Goal: Complete application form

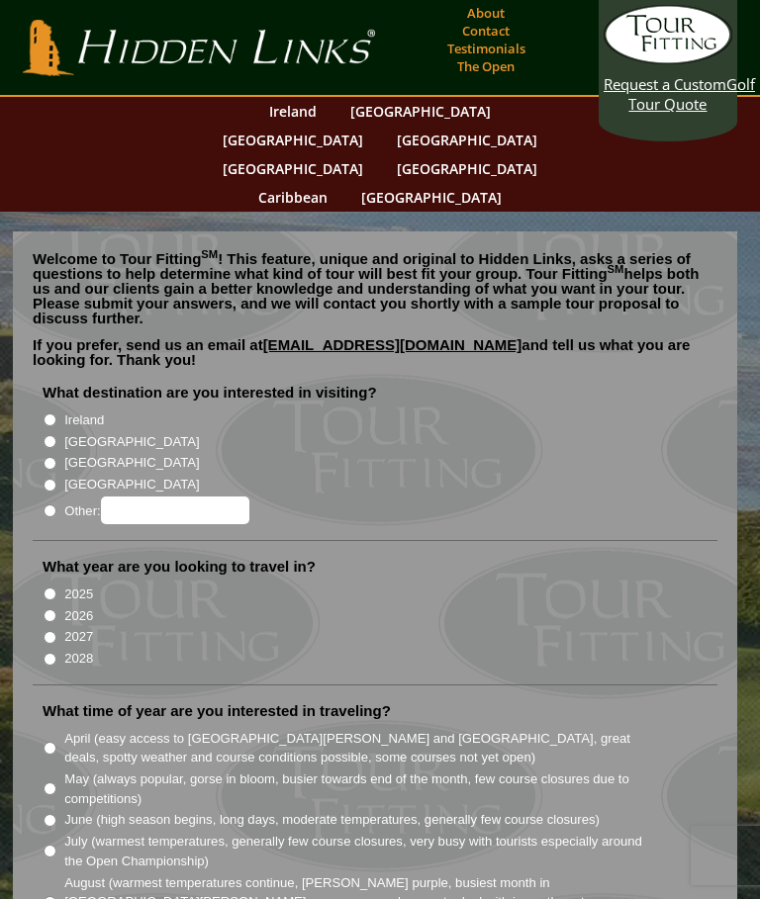
click at [47, 413] on input "Ireland" at bounding box center [50, 419] width 13 height 13
radio input "true"
click at [48, 435] on input "[GEOGRAPHIC_DATA]" at bounding box center [50, 441] width 13 height 13
radio input "true"
click at [45, 413] on input "Ireland" at bounding box center [50, 419] width 13 height 13
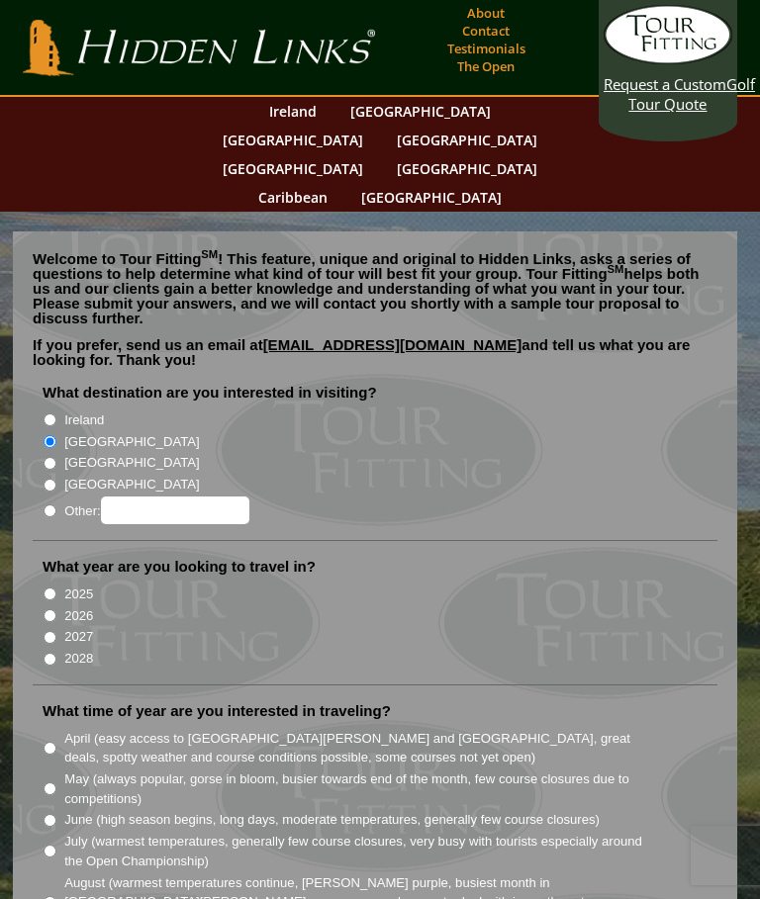
radio input "true"
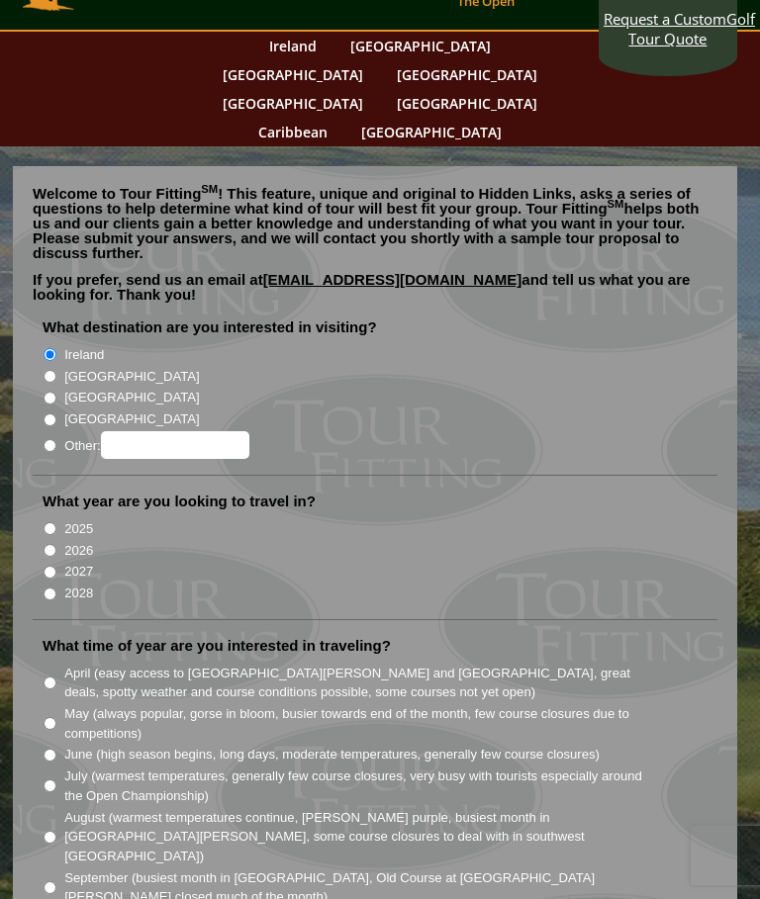
scroll to position [65, 0]
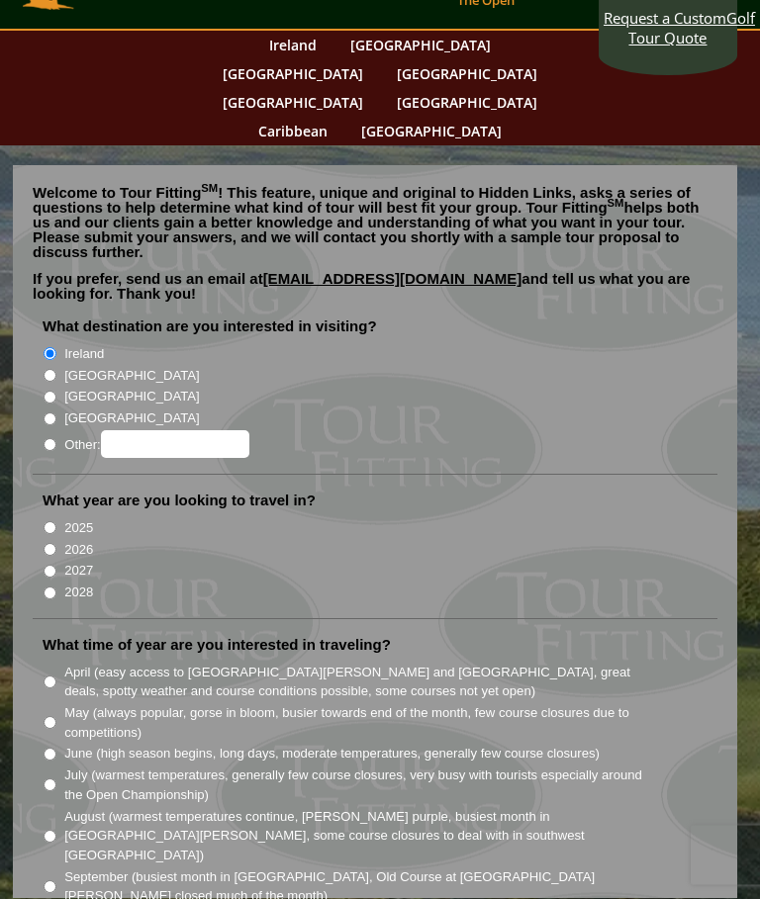
click at [51, 779] on input "July (warmest temperatures, generally few course closures, very busy with touri…" at bounding box center [50, 785] width 13 height 13
radio input "true"
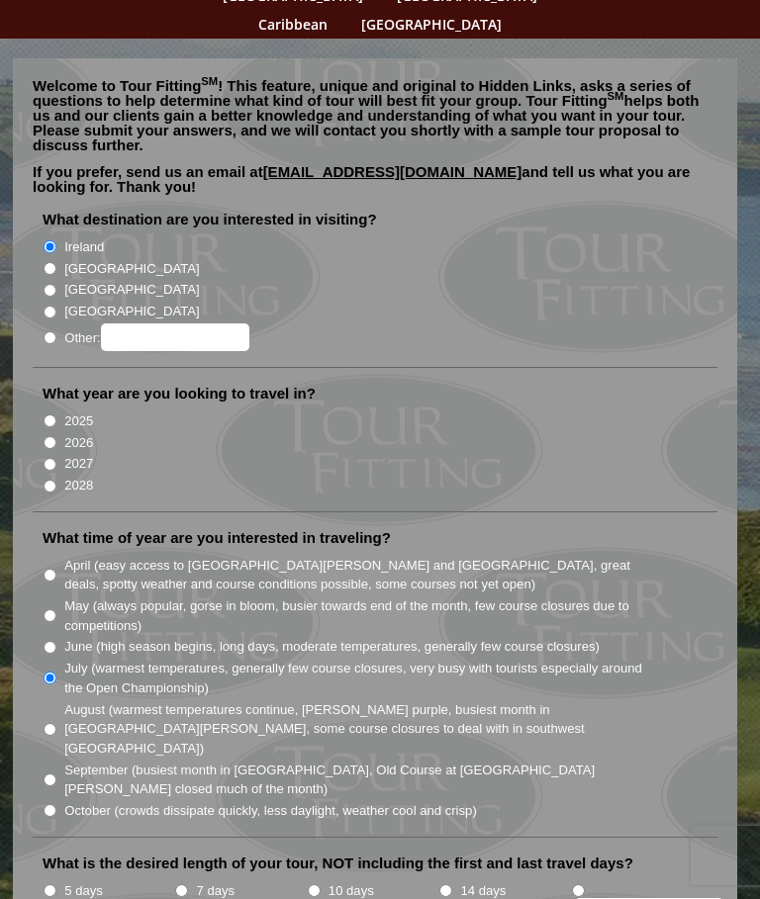
scroll to position [177, 0]
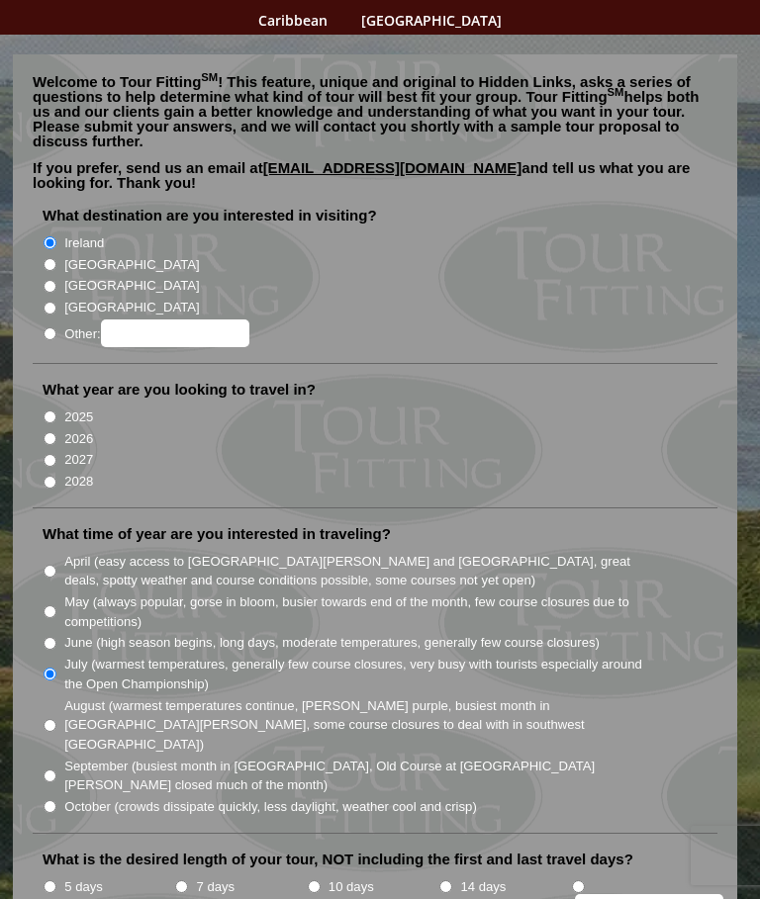
click at [449, 880] on input "14 days" at bounding box center [445, 886] width 13 height 13
radio input "true"
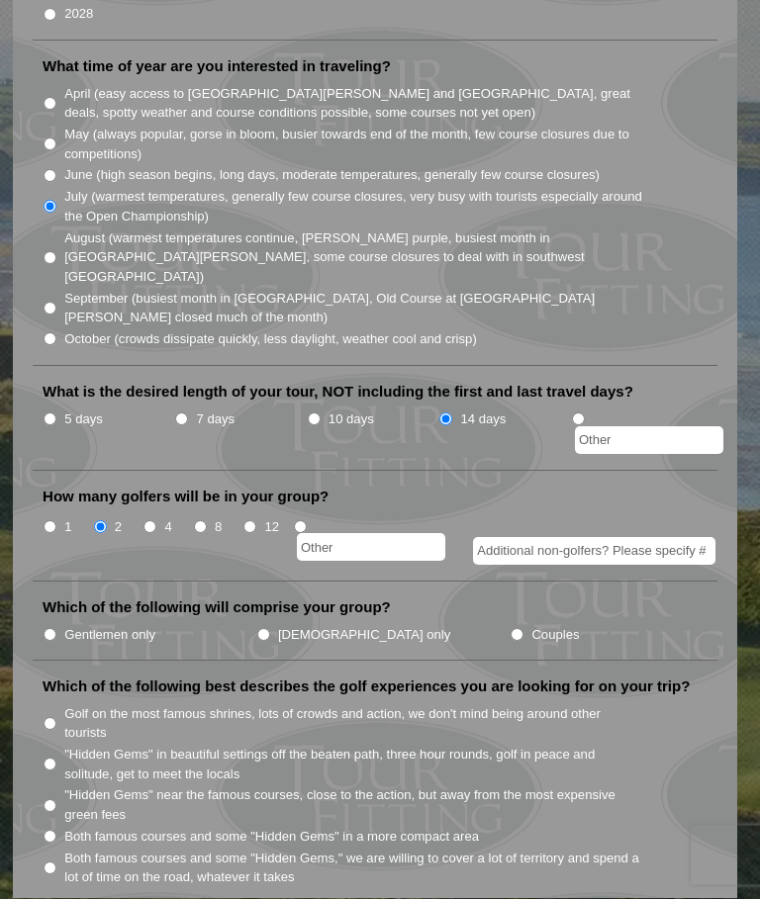
scroll to position [646, 0]
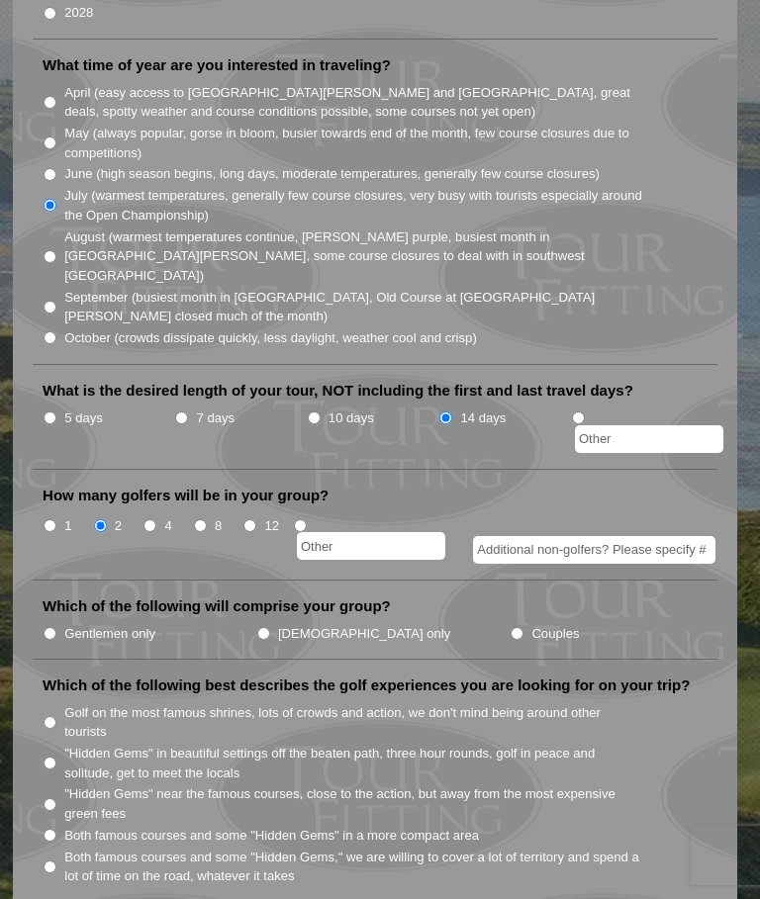
click at [257, 627] on input "[DEMOGRAPHIC_DATA] only" at bounding box center [263, 633] width 13 height 13
radio input "true"
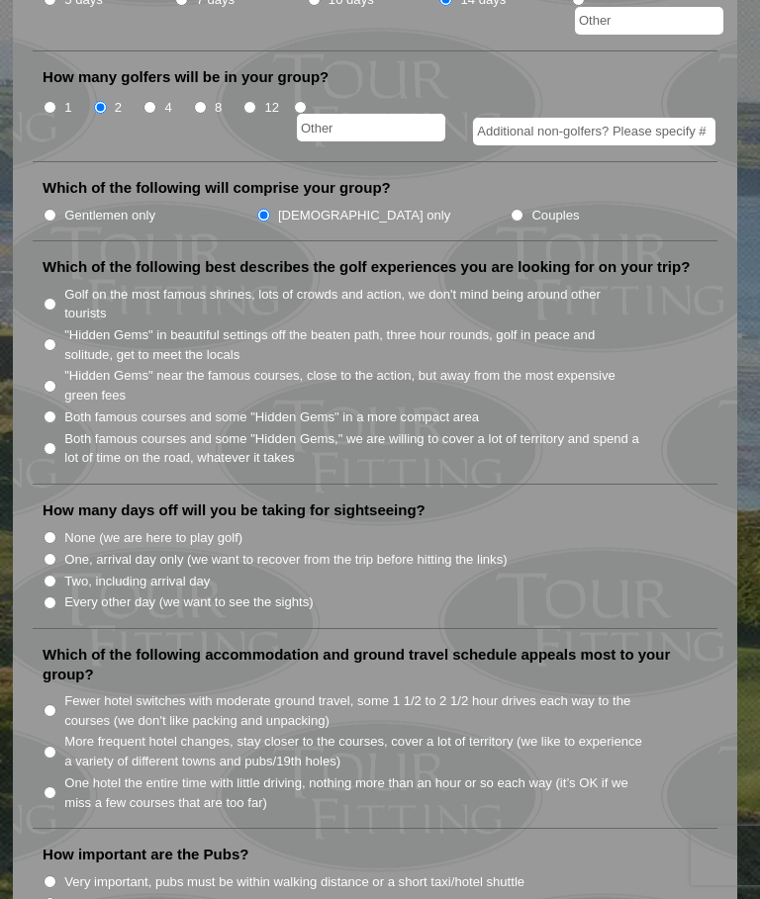
scroll to position [1063, 0]
radio input "true"
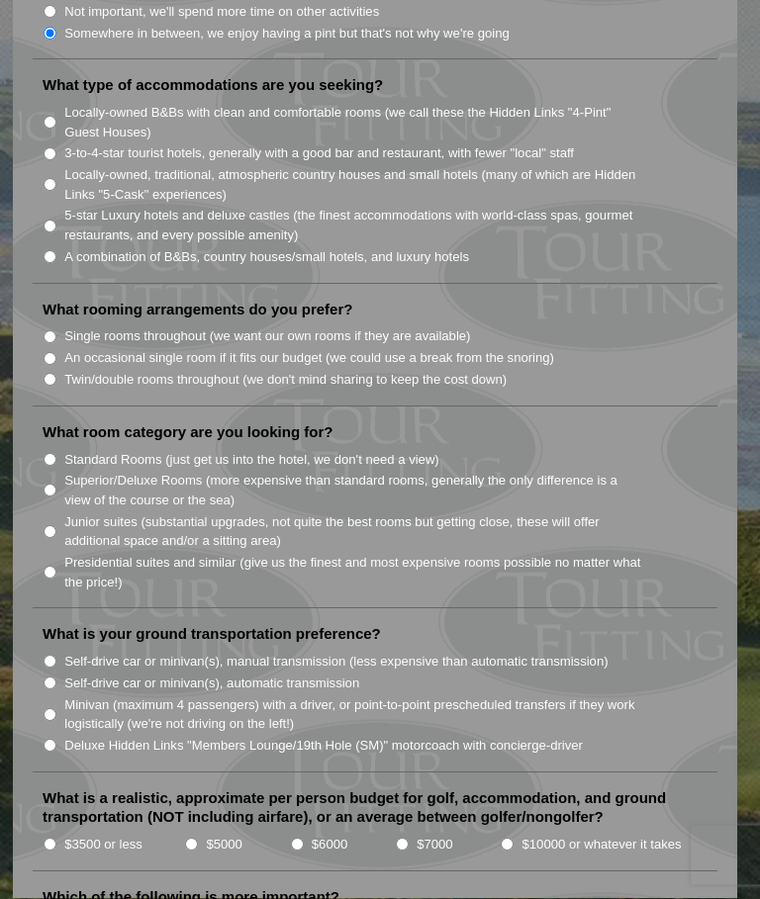
scroll to position [1956, 0]
radio input "true"
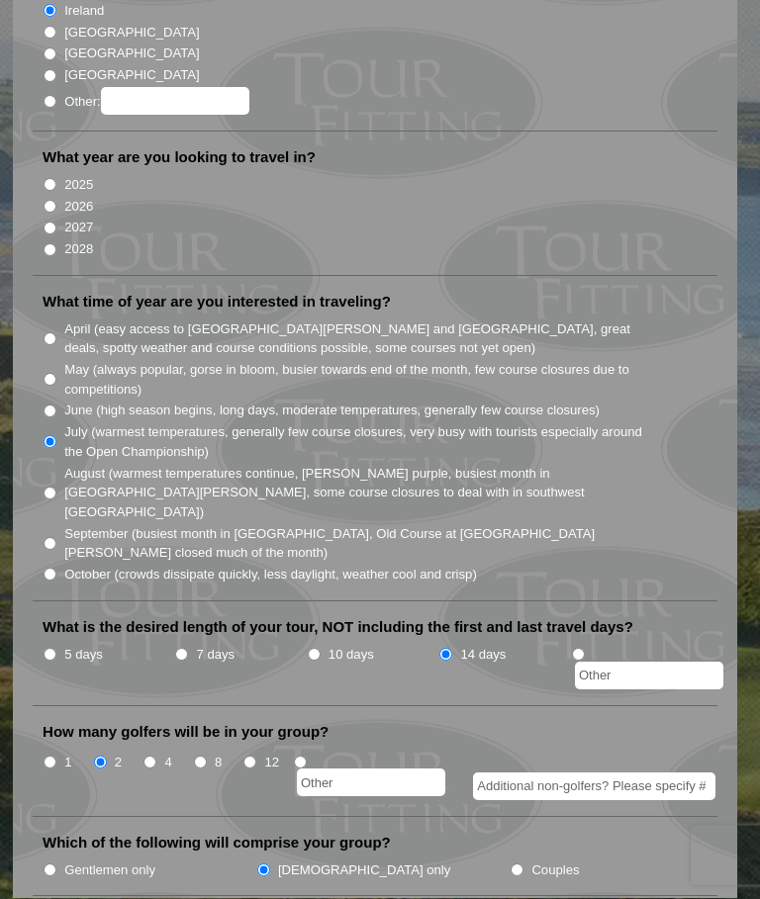
scroll to position [0, 0]
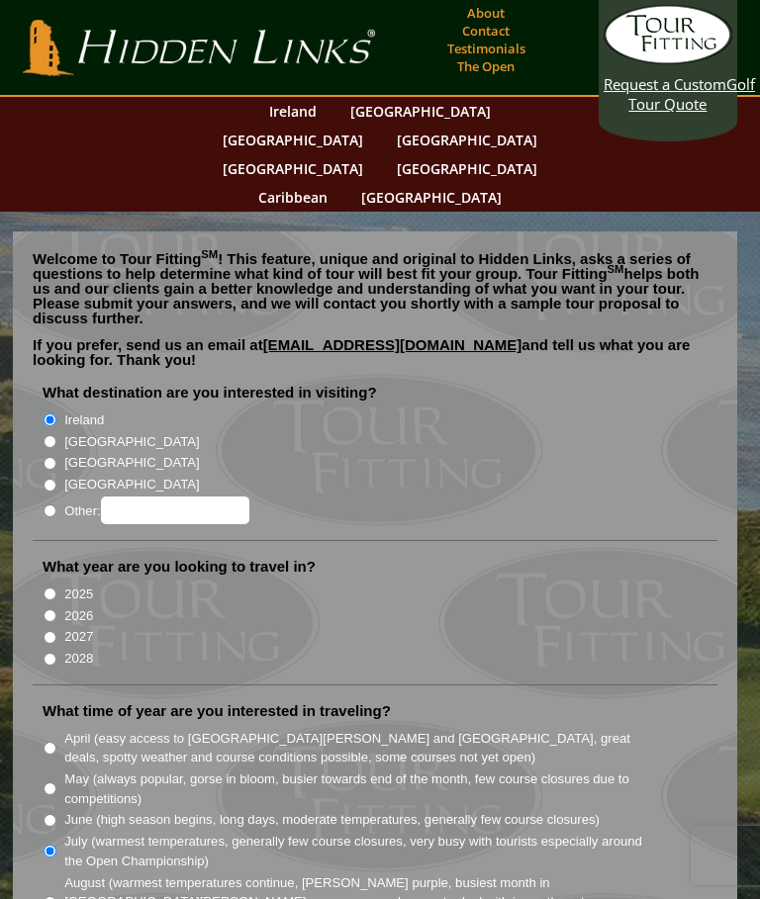
click at [671, 110] on link "Request a Custom Golf Tour Quote" at bounding box center [667, 59] width 129 height 109
